Goal: Use online tool/utility

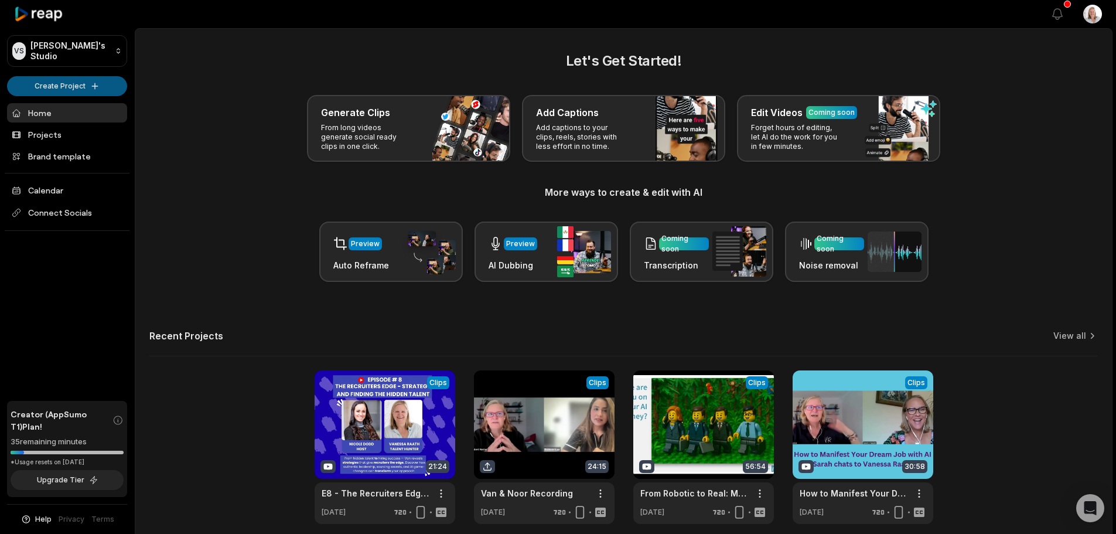
click at [65, 84] on html "VS Vanessa's Studio Create Project Home Projects Brand template Calendar Connec…" at bounding box center [558, 267] width 1116 height 534
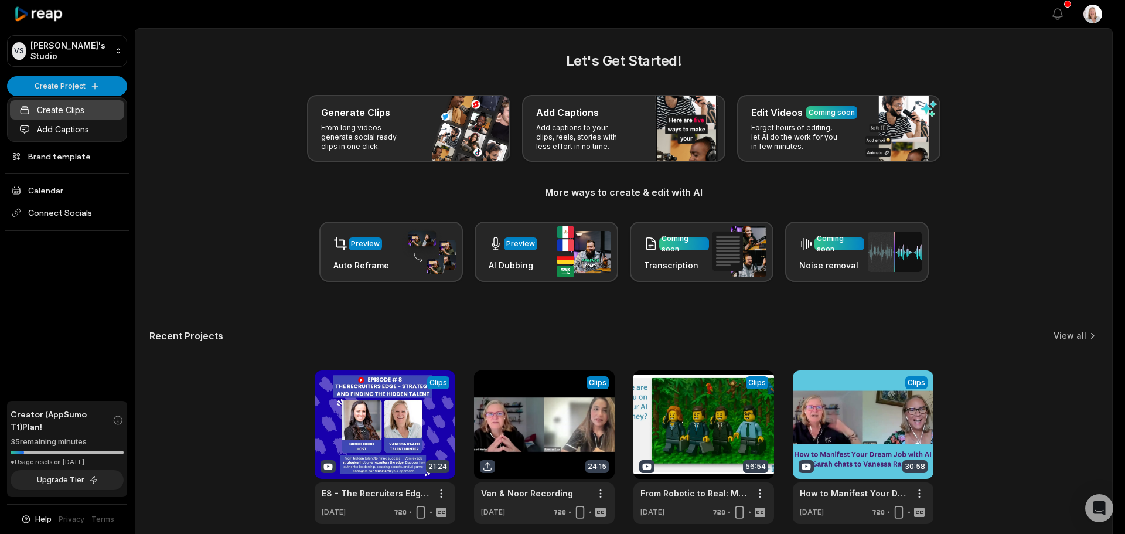
click at [65, 109] on link "Create Clips" at bounding box center [67, 109] width 114 height 19
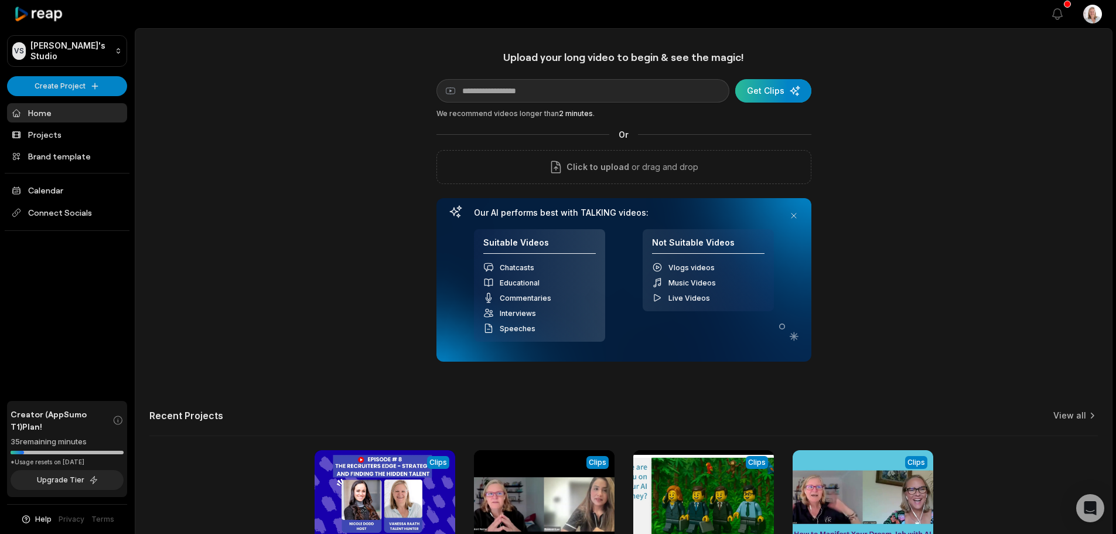
click at [765, 89] on div "submit" at bounding box center [773, 90] width 76 height 23
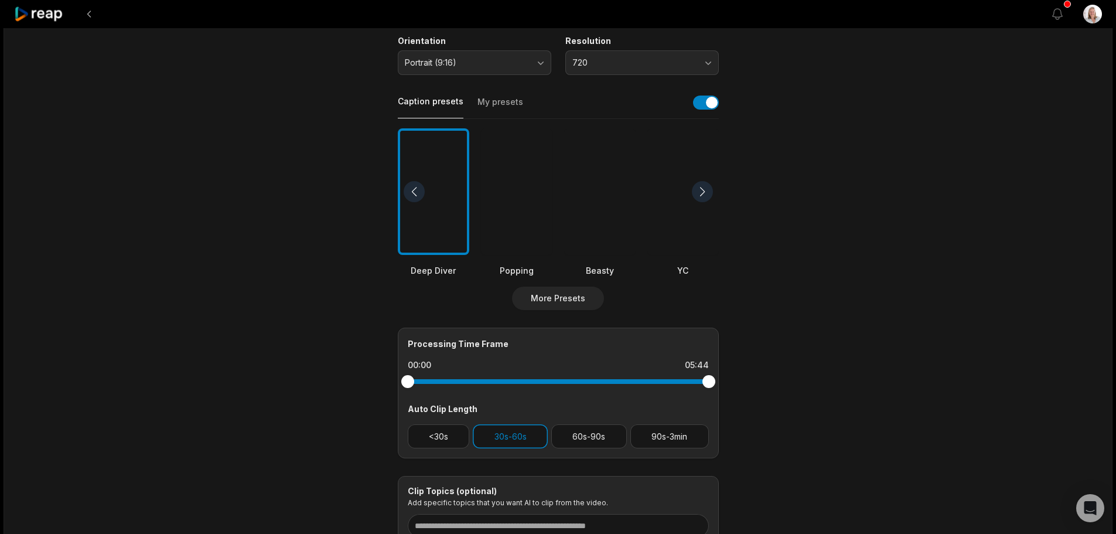
scroll to position [234, 0]
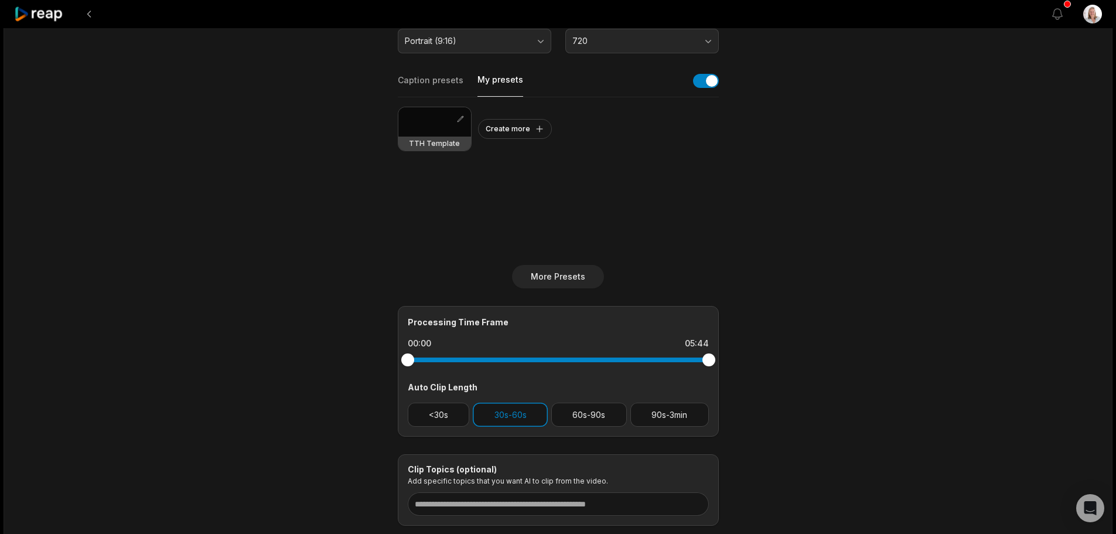
click at [510, 82] on button "My presets" at bounding box center [500, 85] width 46 height 23
click at [438, 145] on h3 "TTH Template" at bounding box center [434, 143] width 51 height 9
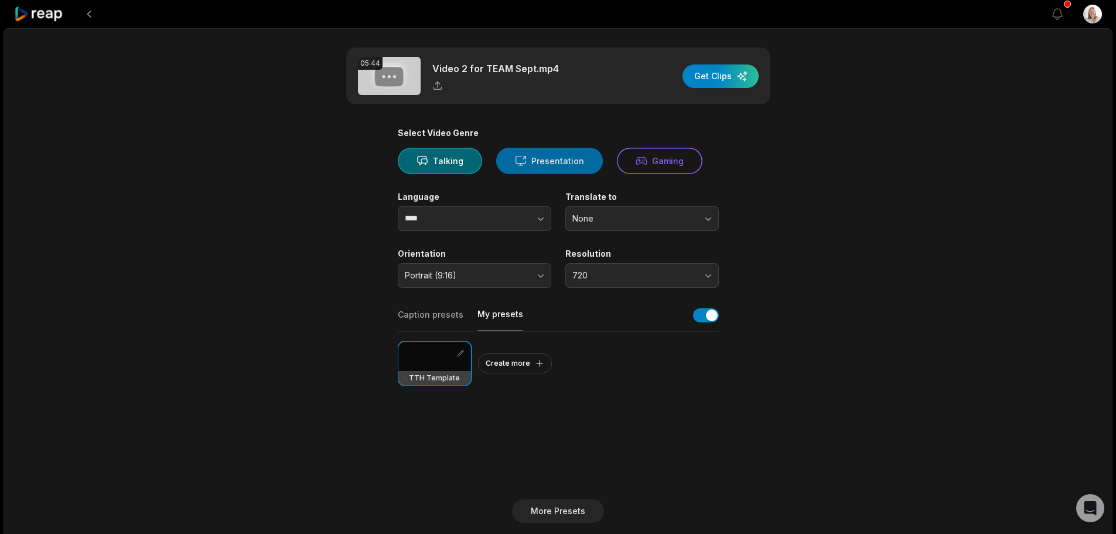
click at [545, 167] on button "Presentation" at bounding box center [549, 161] width 107 height 26
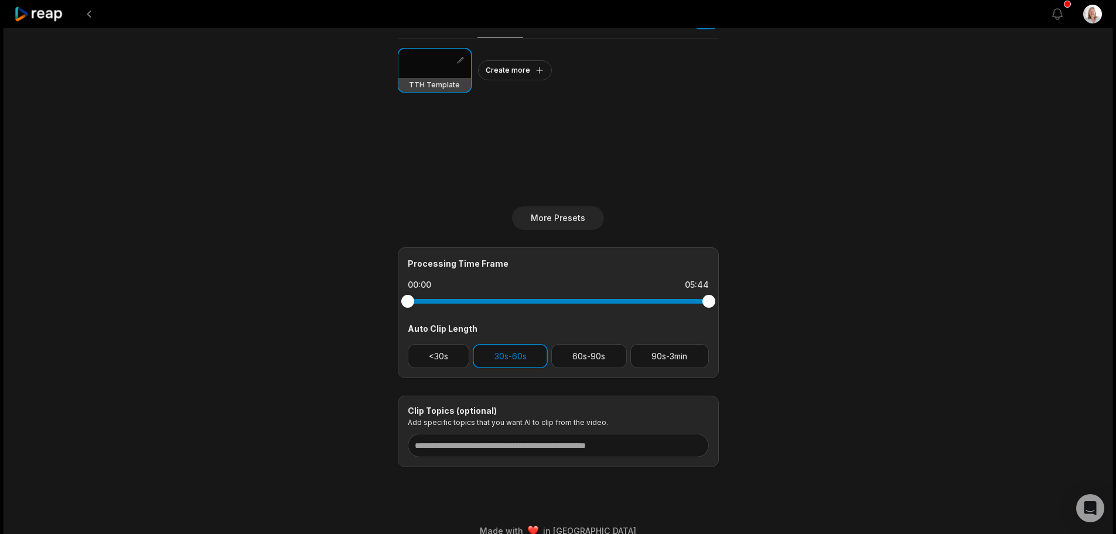
scroll to position [310, 0]
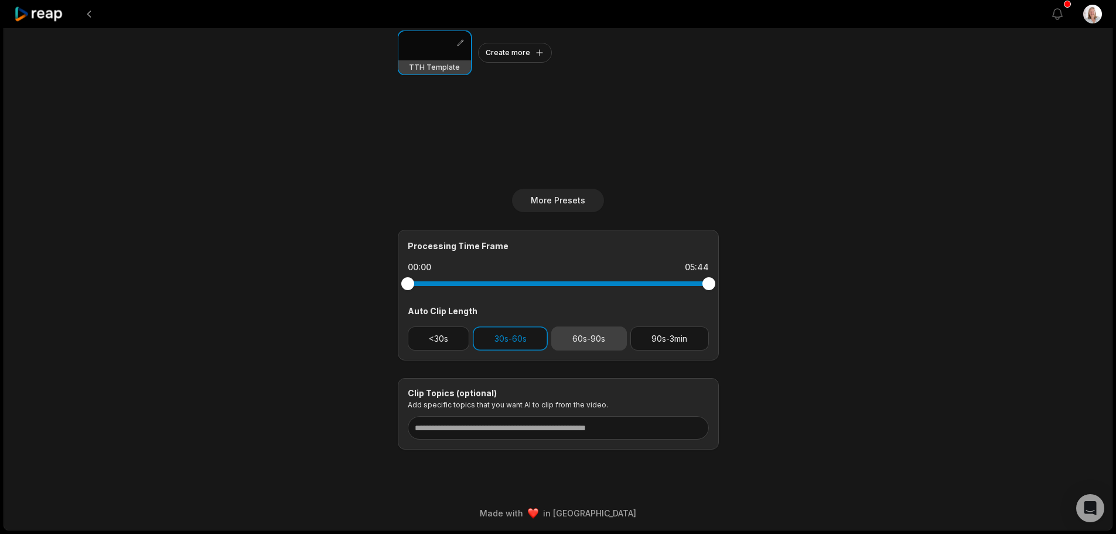
click at [576, 338] on button "60s-90s" at bounding box center [589, 338] width 76 height 24
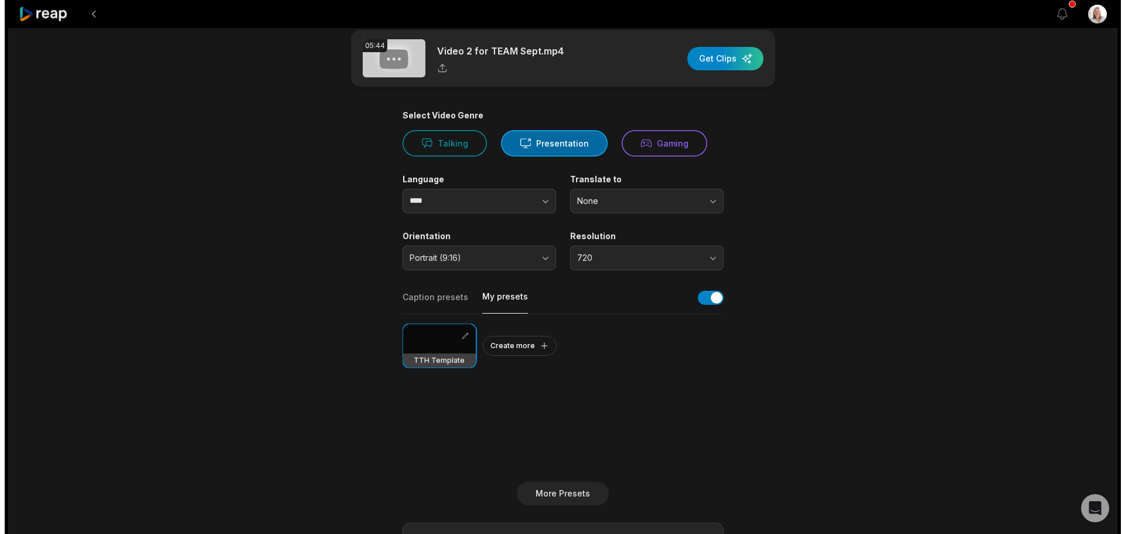
scroll to position [0, 0]
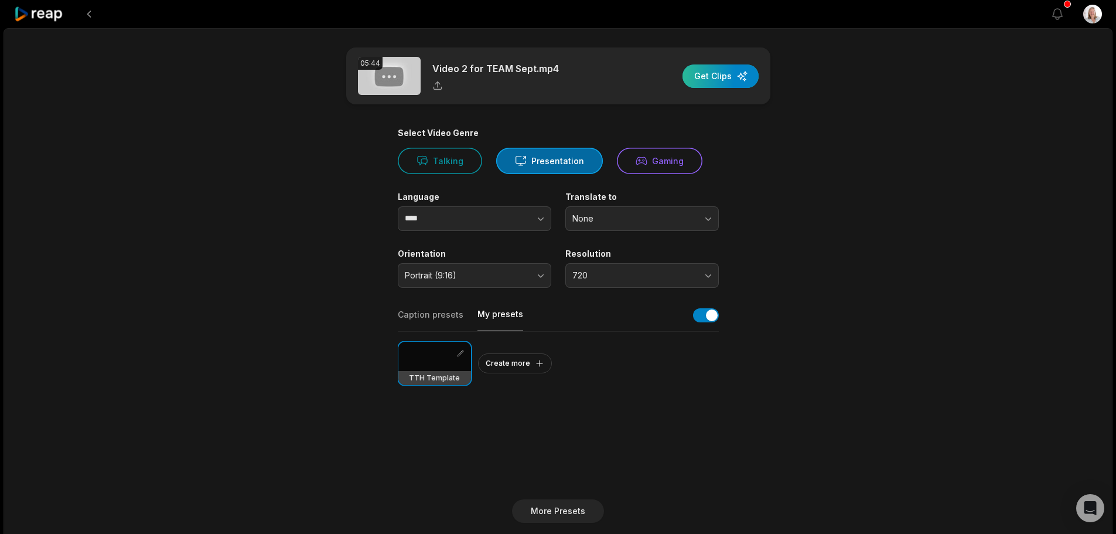
click at [696, 84] on div "button" at bounding box center [720, 75] width 76 height 23
